Goal: Communication & Community: Answer question/provide support

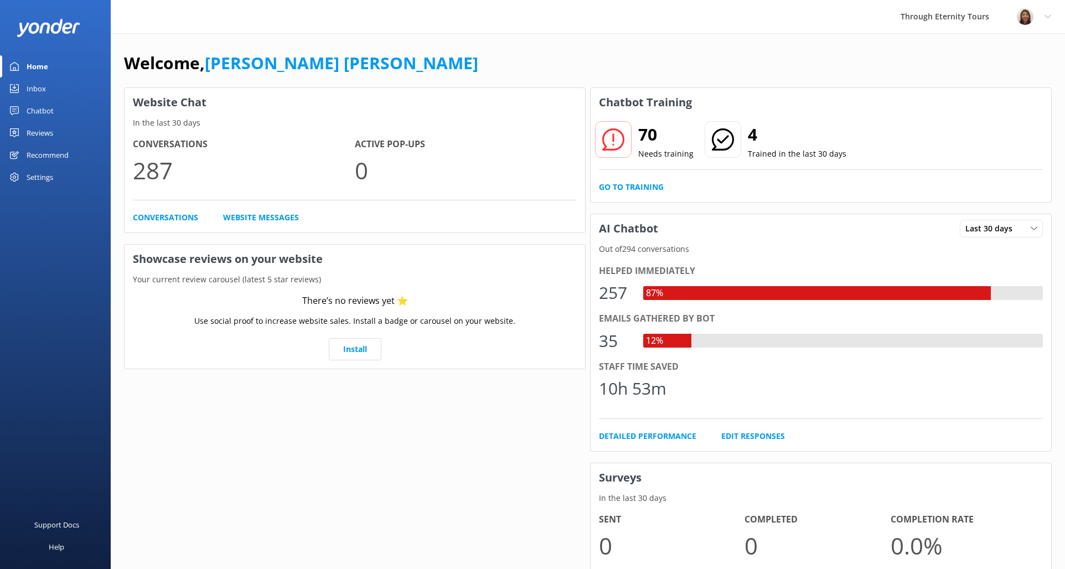
click at [36, 90] on div "Inbox" at bounding box center [36, 89] width 19 height 22
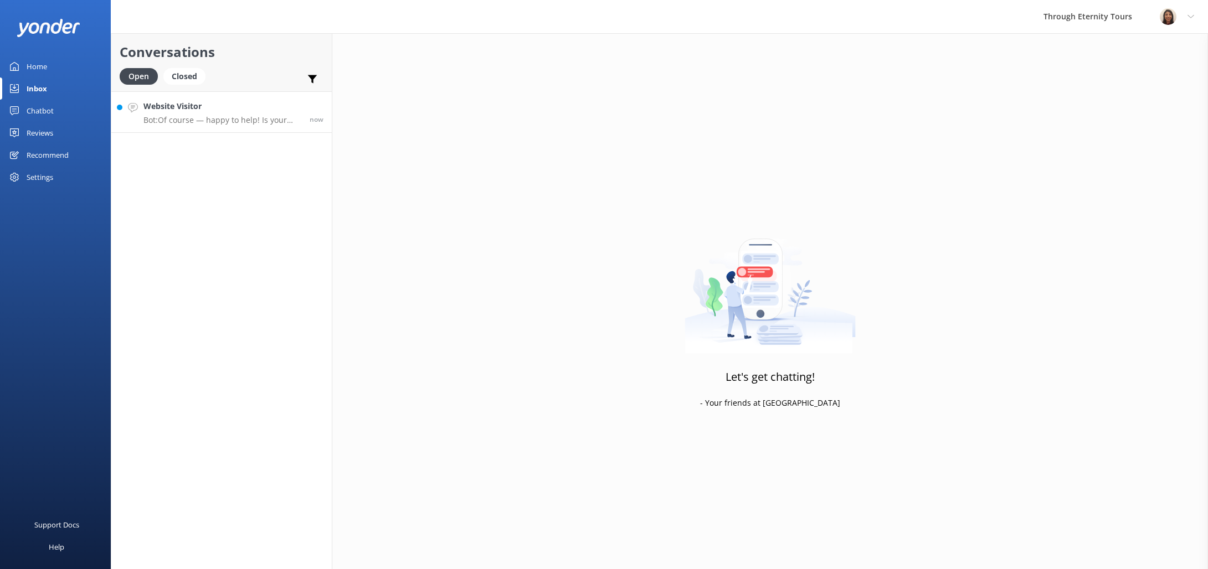
click at [192, 113] on div "Website Visitor Bot: Of course — happy to help! Is your issue related to: - 🔄 C…" at bounding box center [222, 112] width 158 height 24
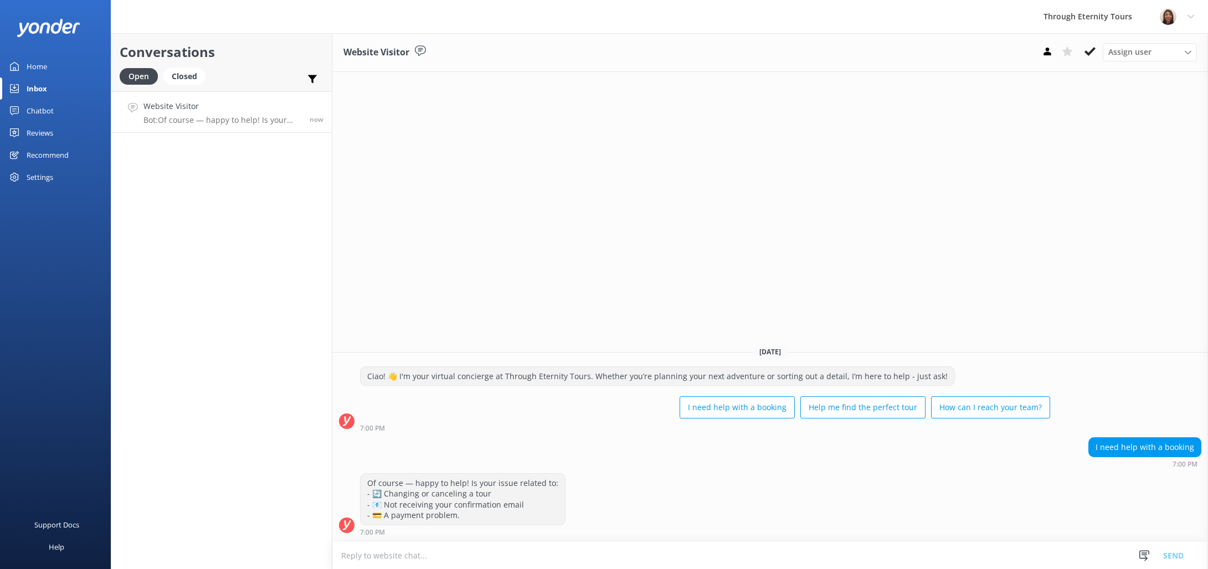
click at [765, 550] on textarea at bounding box center [769, 555] width 875 height 27
paste textarea "Hello, my name is [PERSON_NAME] from Through Eternity Tours. How can I assist y…"
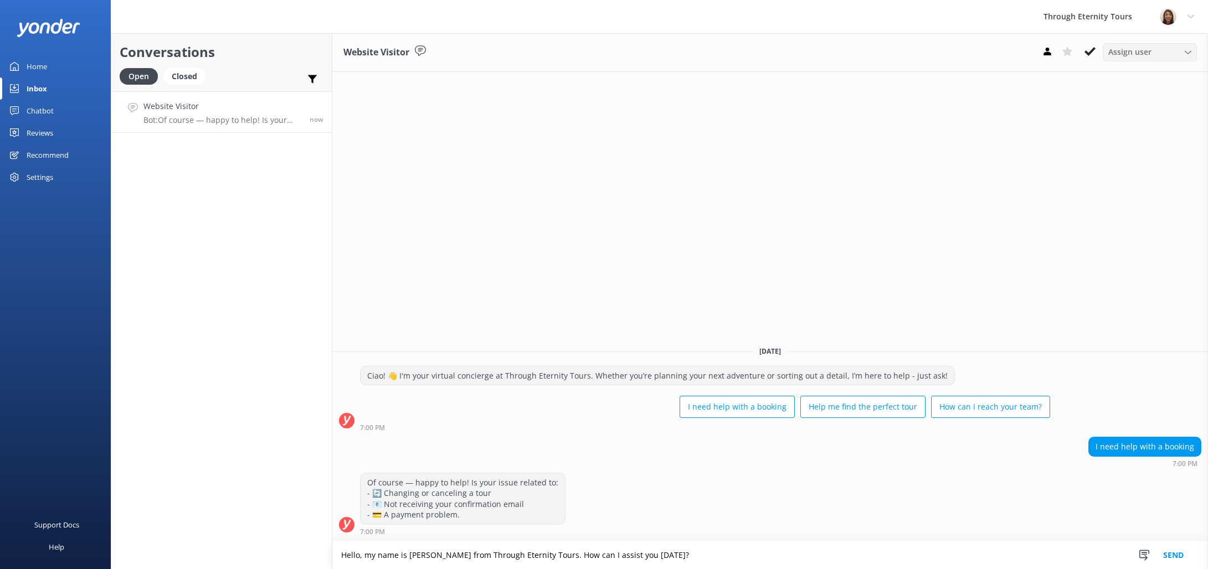
type textarea "Hello, my name is [PERSON_NAME] from Through Eternity Tours. How can I assist y…"
click at [1065, 52] on span "Assign user" at bounding box center [1129, 52] width 43 height 12
click at [1065, 135] on link "[PERSON_NAME] [PERSON_NAME]" at bounding box center [1152, 148] width 99 height 34
